Goal: Task Accomplishment & Management: Complete application form

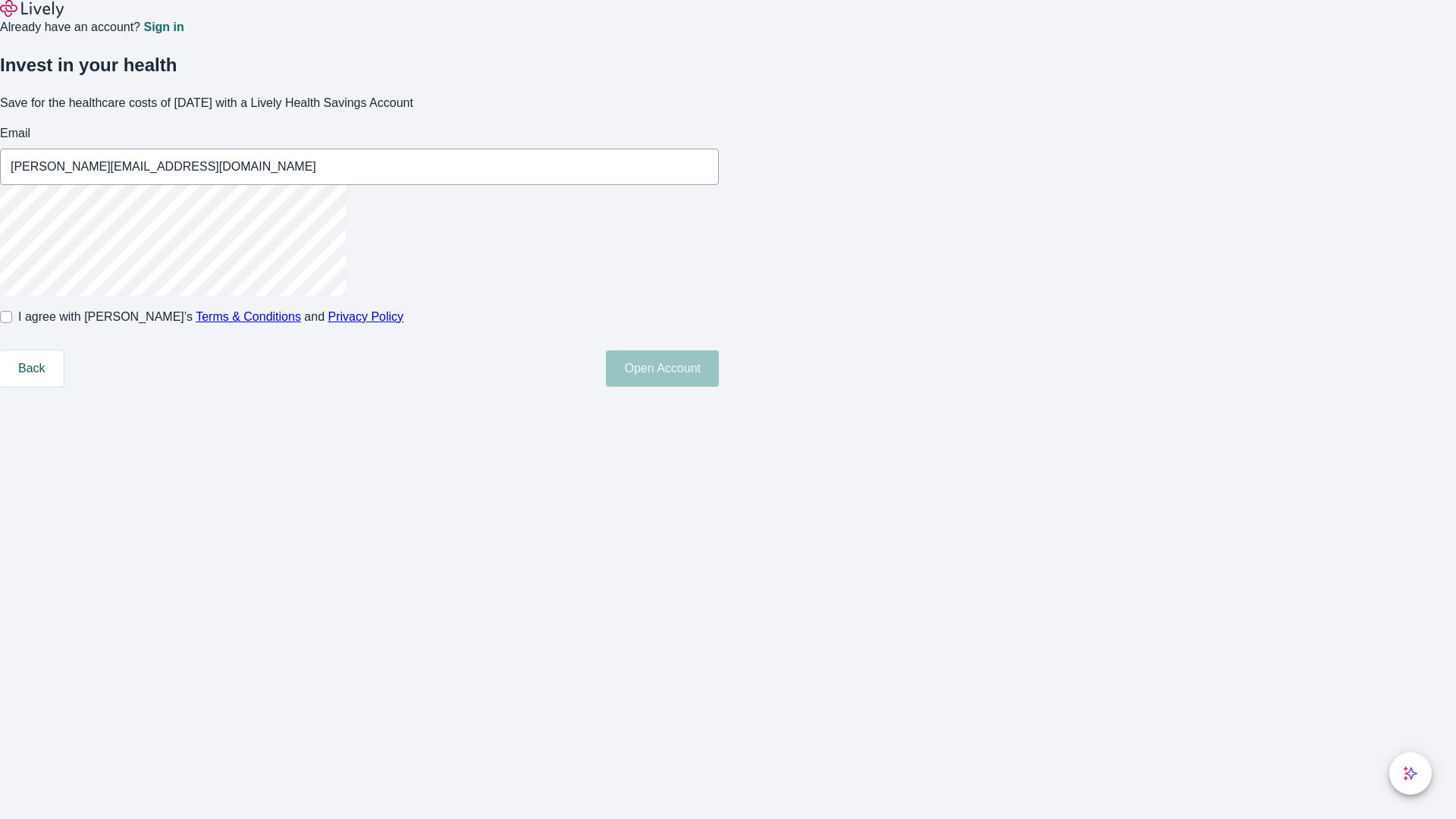
click at [12, 323] on input "I agree with Lively’s Terms & Conditions and Privacy Policy" at bounding box center [5, 316] width 12 height 12
checkbox input "true"
click at [719, 387] on button "Open Account" at bounding box center [662, 369] width 113 height 36
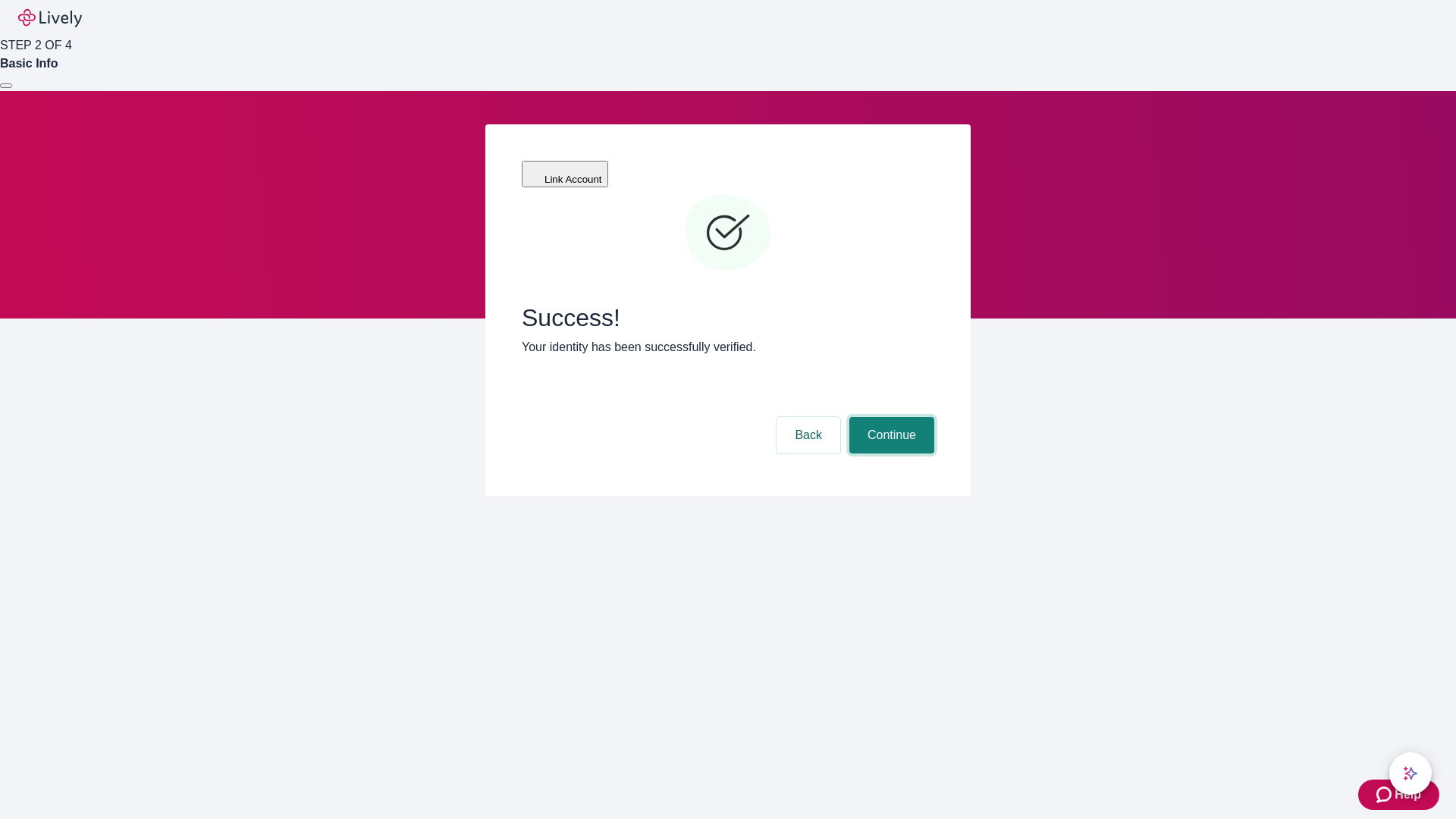
click at [889, 418] on button "Continue" at bounding box center [892, 436] width 85 height 36
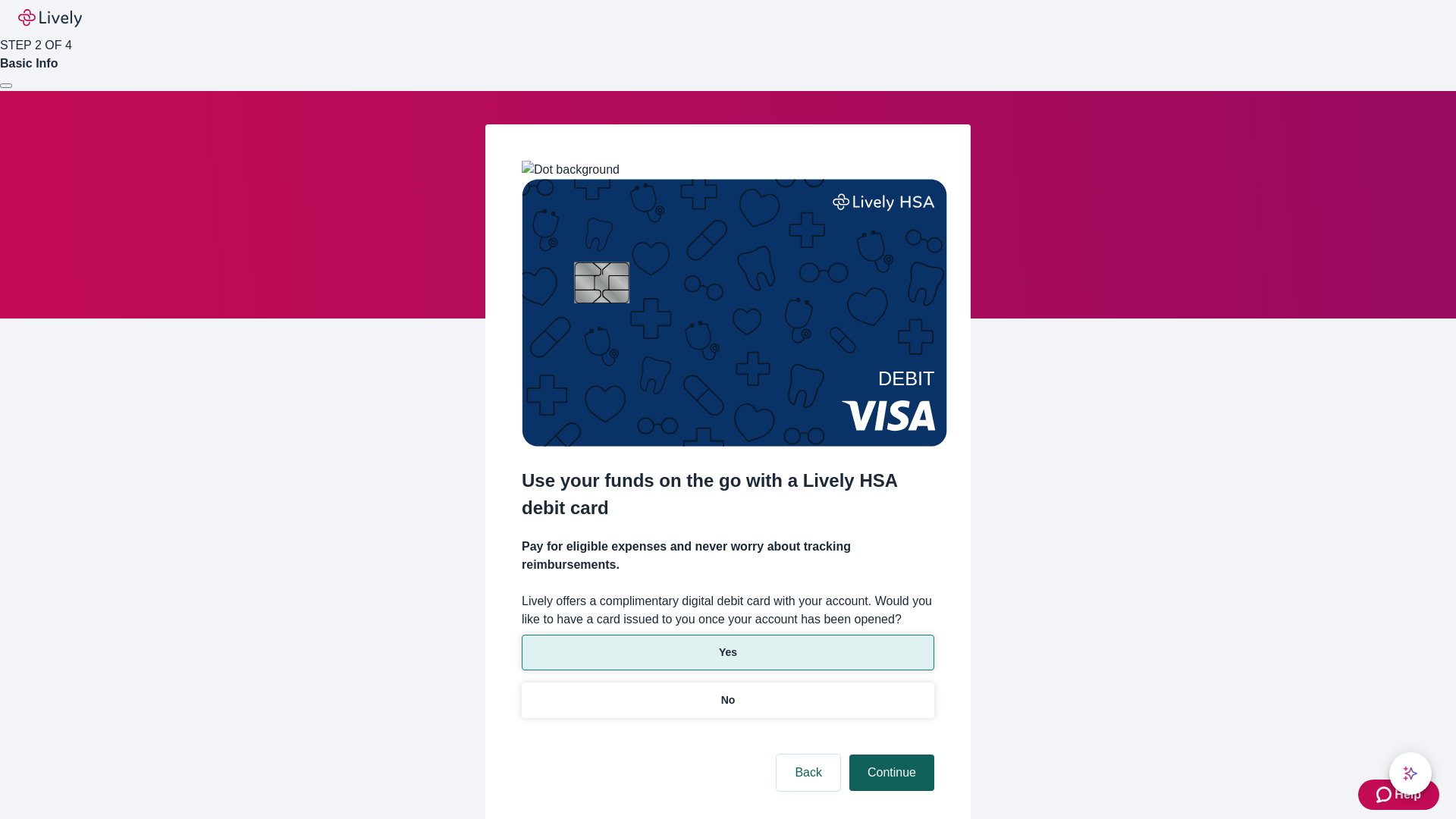
click at [727, 645] on p "Yes" at bounding box center [728, 653] width 18 height 16
click at [889, 755] on button "Continue" at bounding box center [892, 773] width 85 height 36
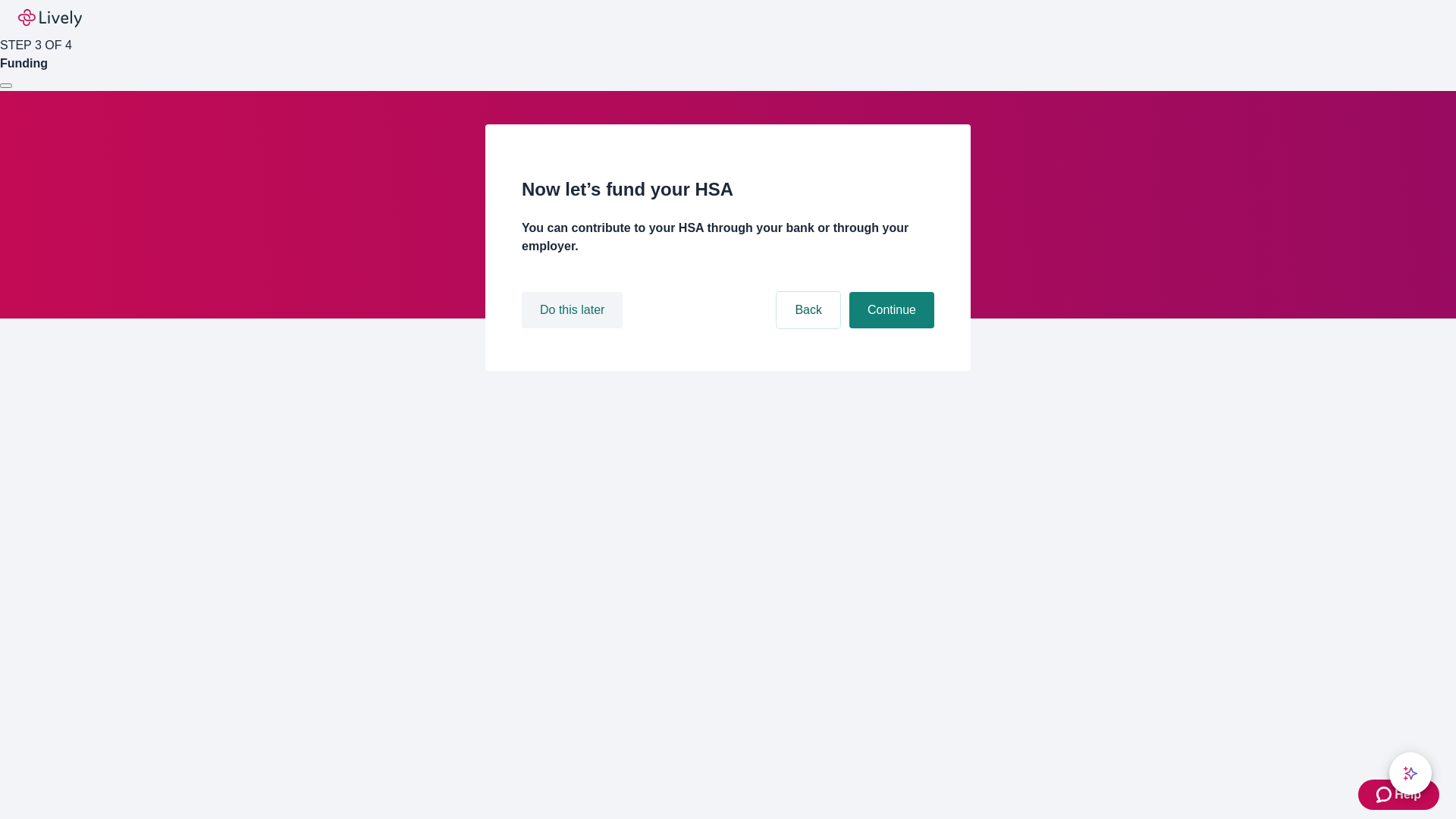
click at [574, 329] on button "Do this later" at bounding box center [571, 310] width 101 height 36
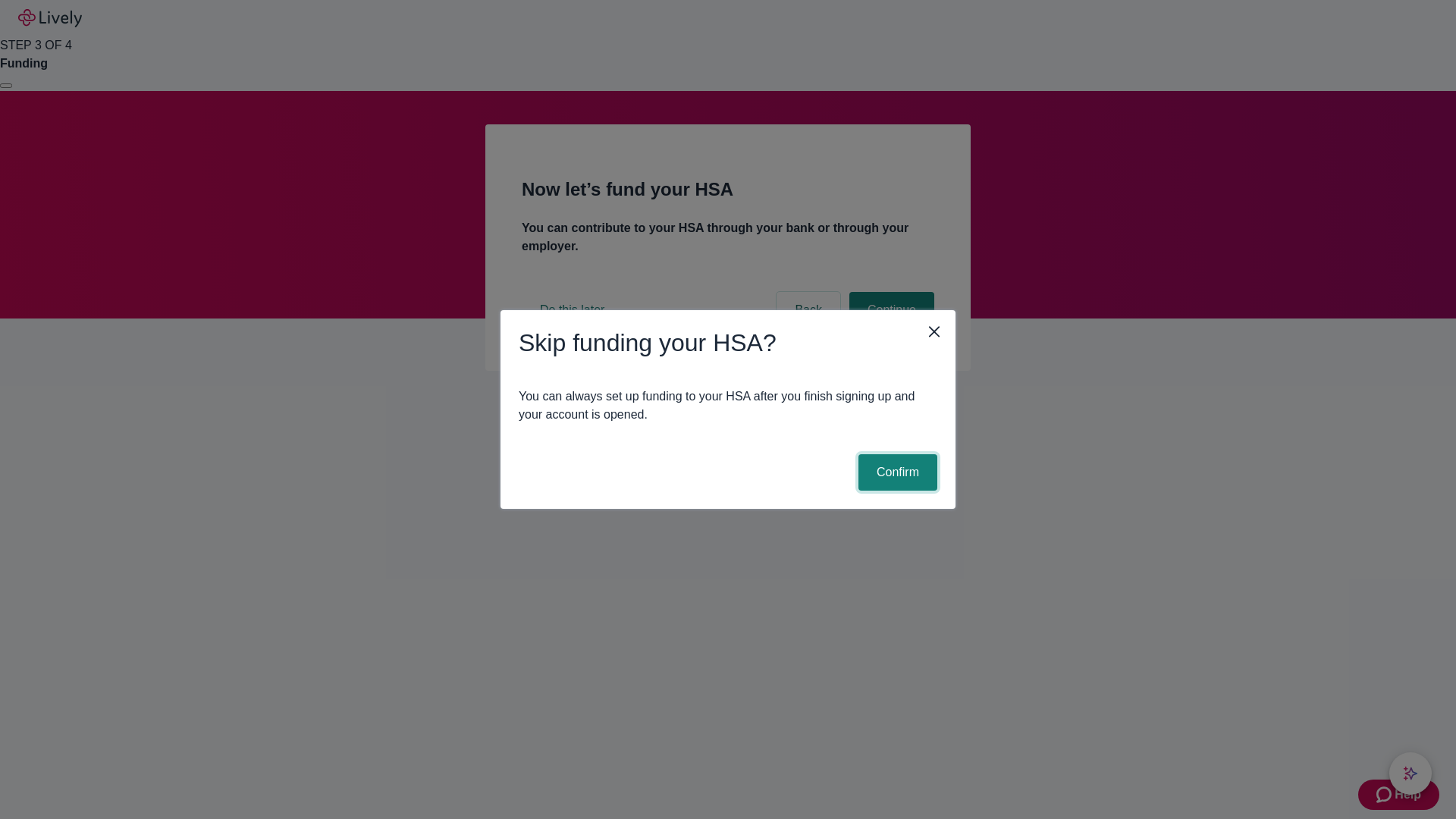
click at [896, 473] on button "Confirm" at bounding box center [897, 473] width 79 height 36
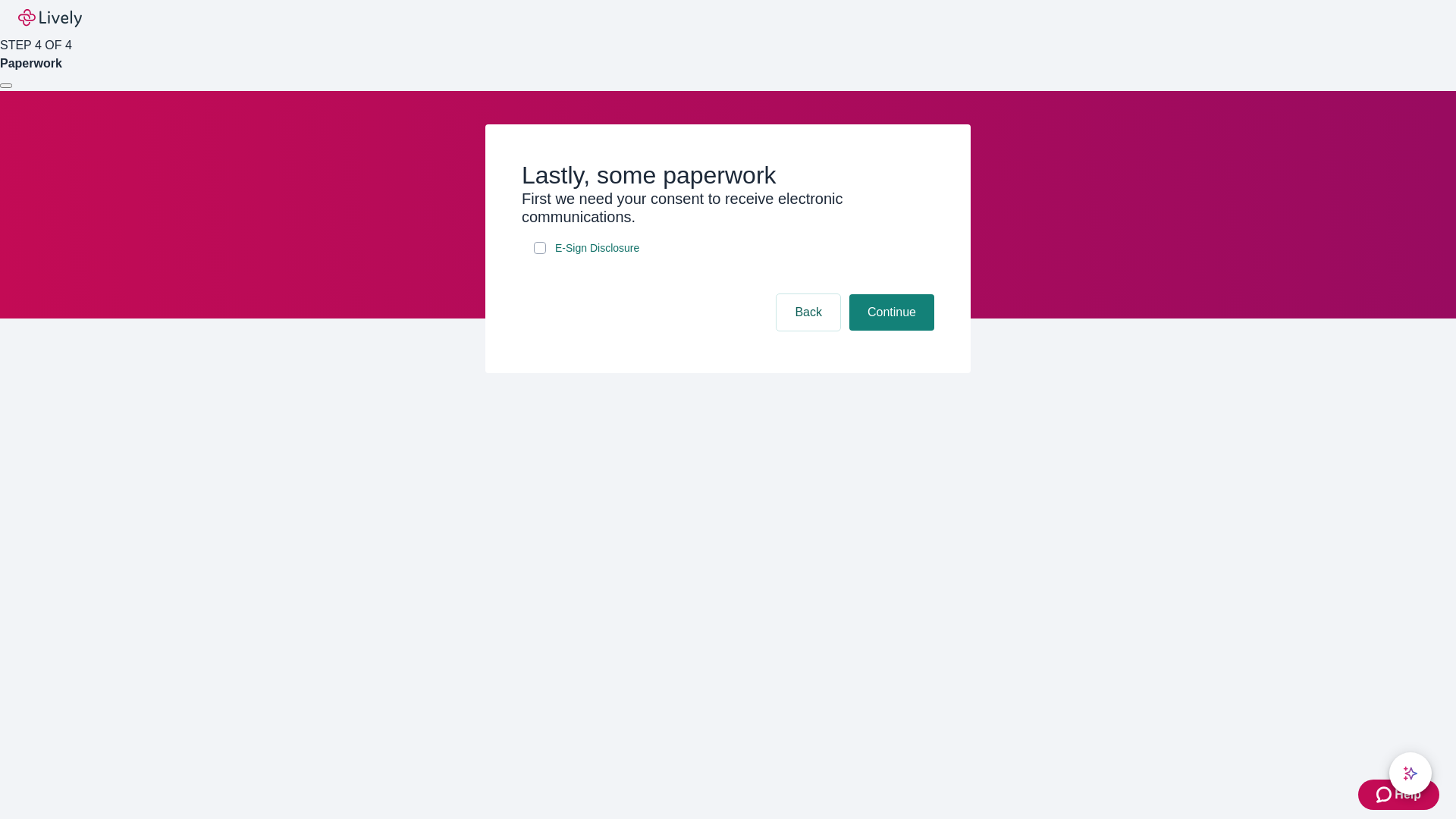
click at [540, 255] on input "E-Sign Disclosure" at bounding box center [540, 247] width 12 height 12
checkbox input "true"
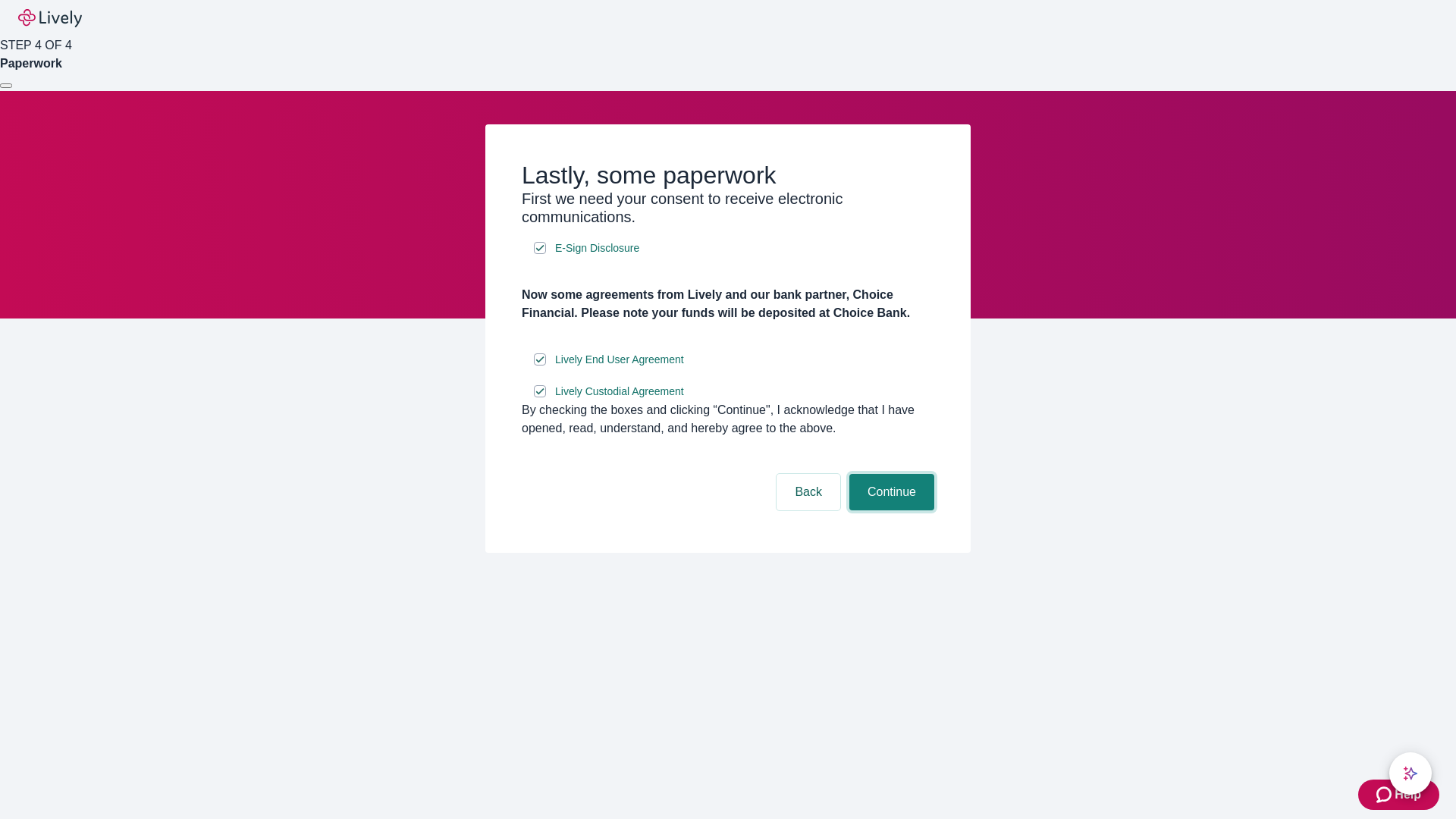
click at [889, 511] on button "Continue" at bounding box center [892, 492] width 85 height 36
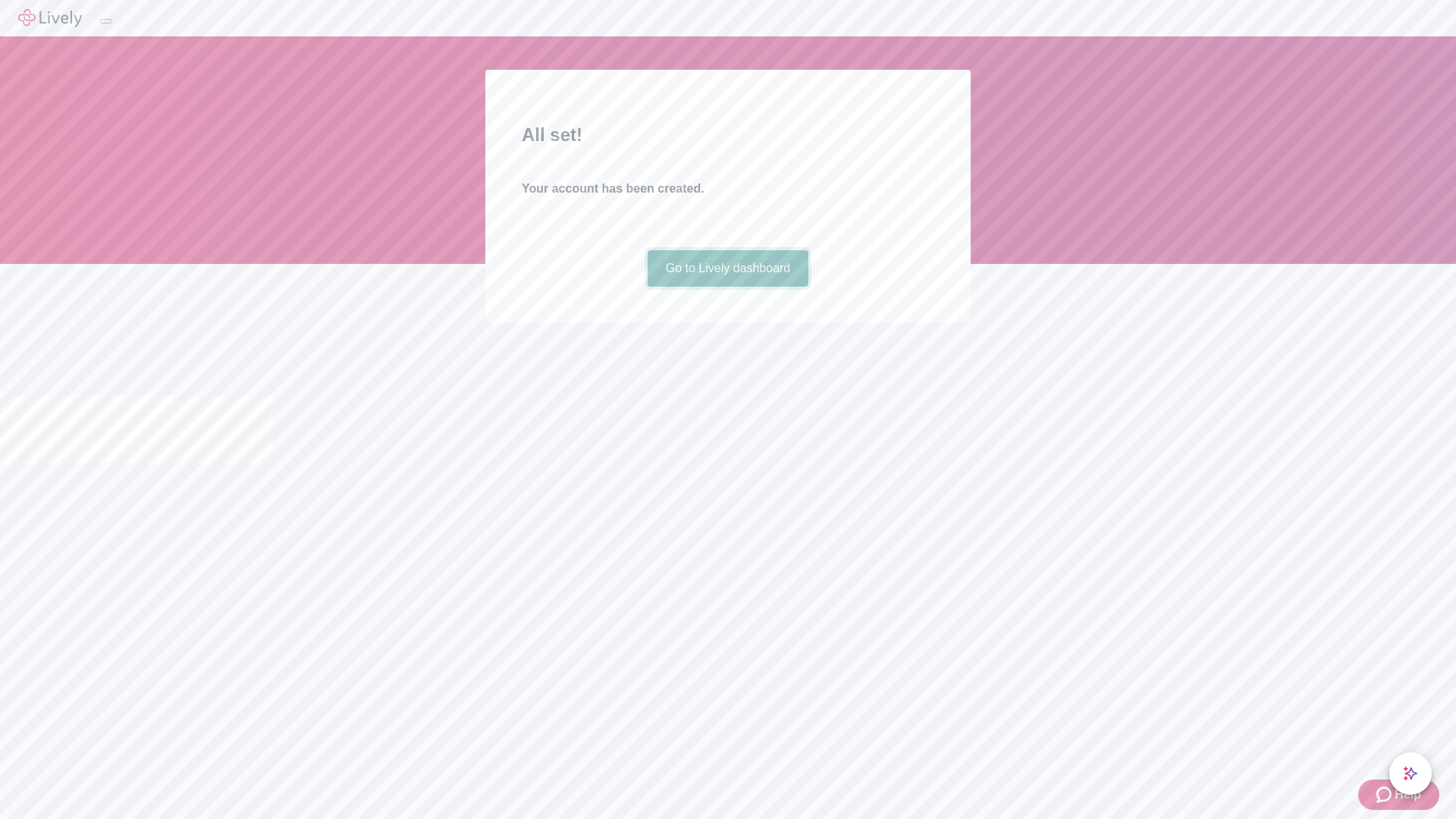
click at [727, 287] on link "Go to Lively dashboard" at bounding box center [728, 268] width 161 height 36
